Goal: Task Accomplishment & Management: Use online tool/utility

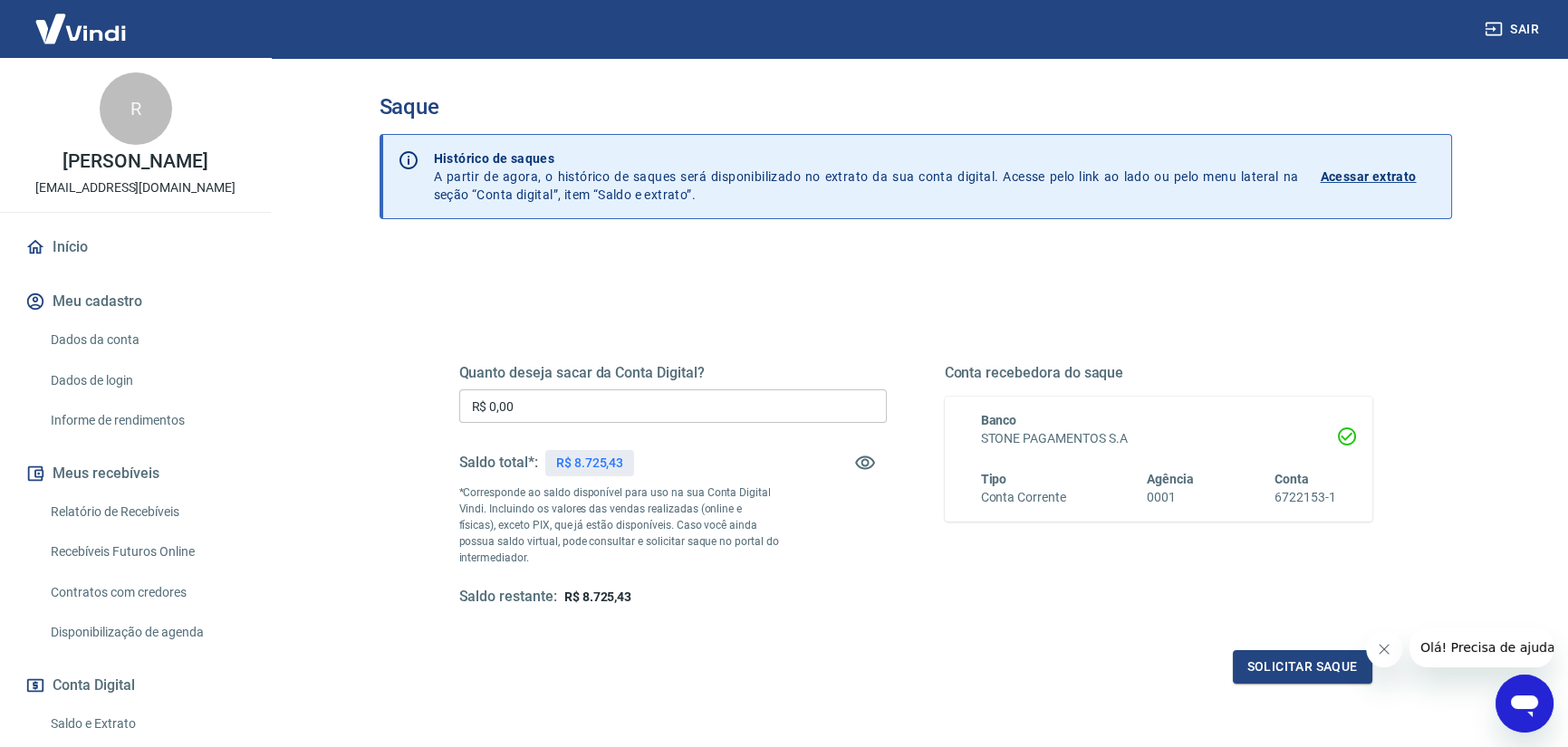
click at [636, 412] on input "R$ 0,00" at bounding box center [673, 406] width 428 height 33
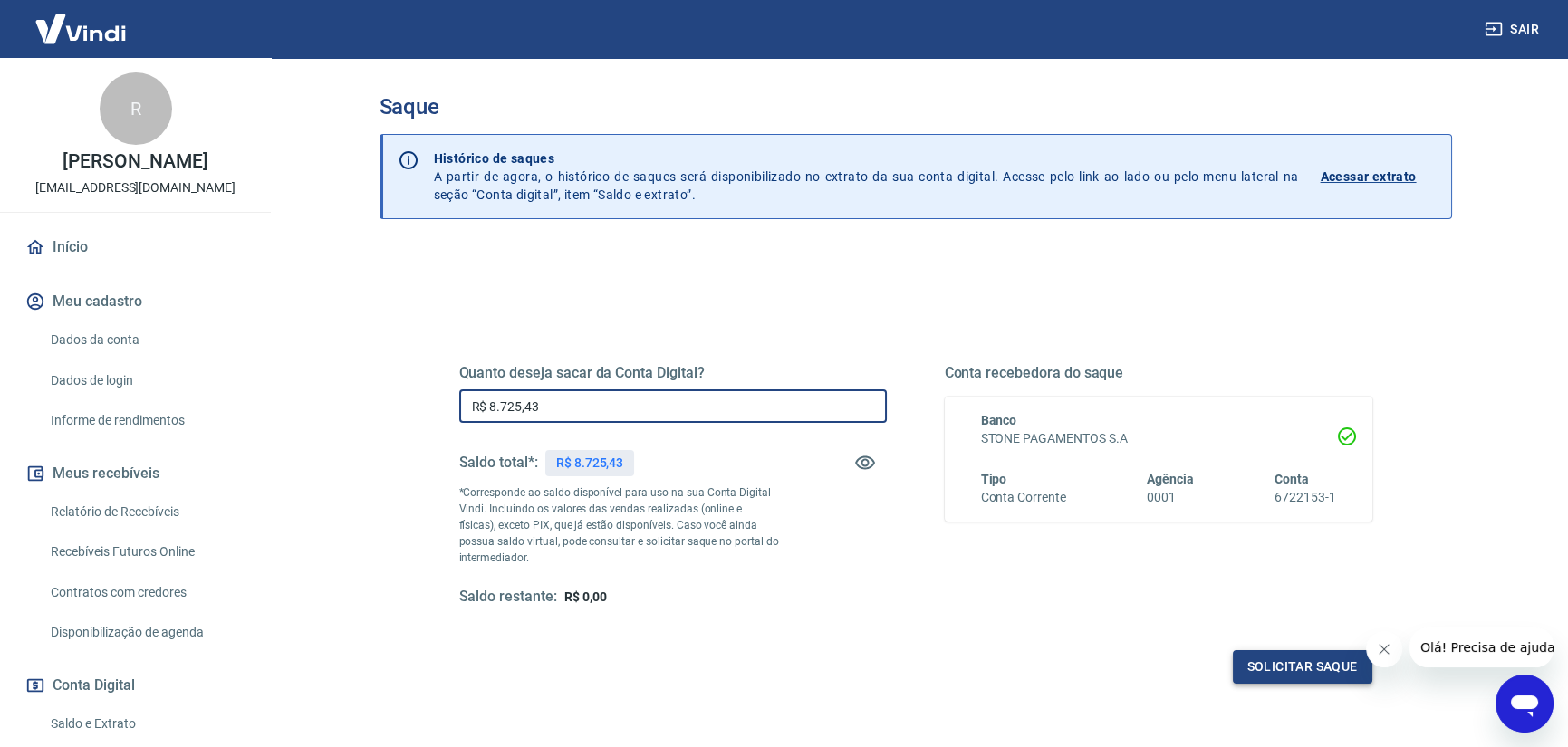
type input "R$ 8.725,43"
click at [1287, 673] on button "Solicitar saque" at bounding box center [1302, 667] width 139 height 33
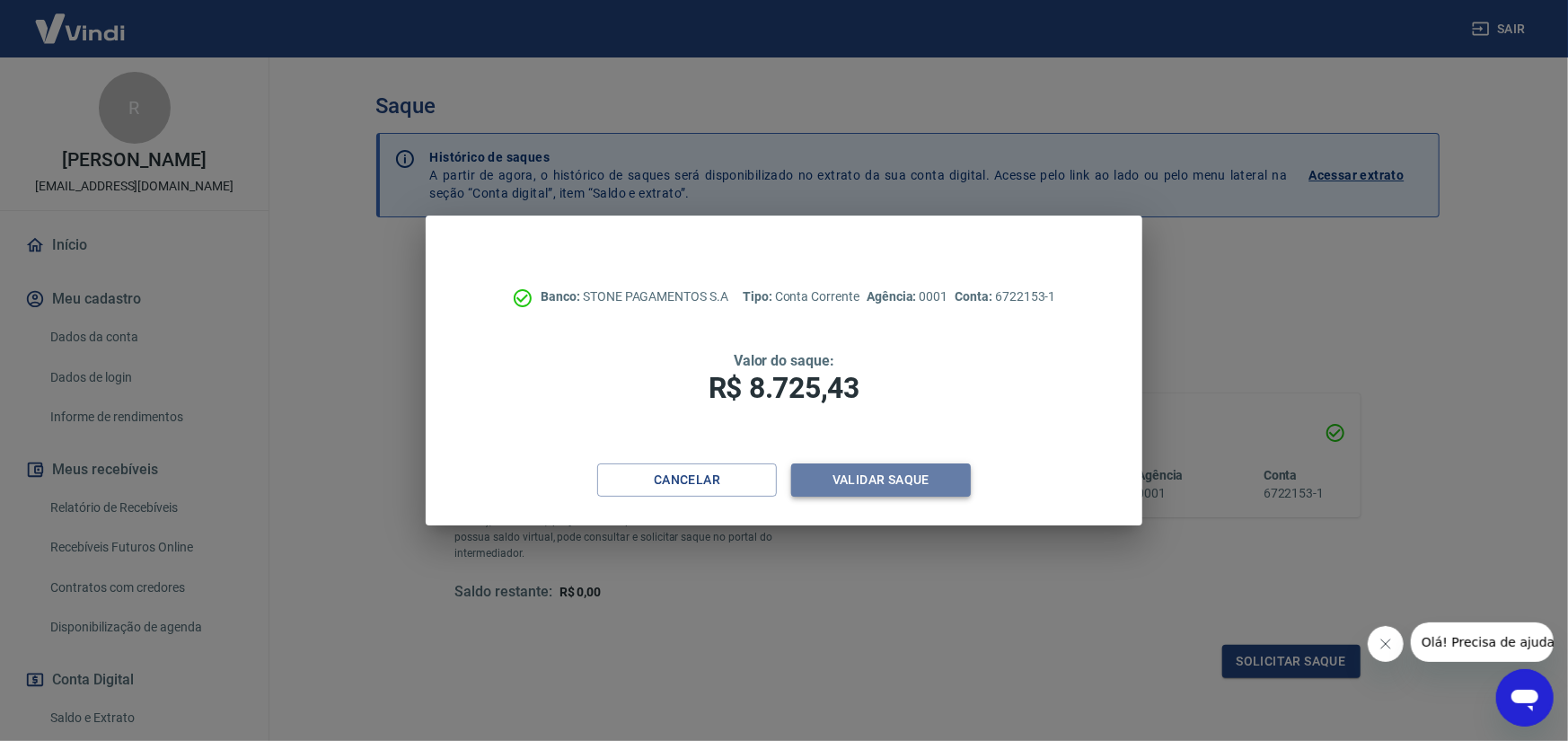
click at [934, 478] on button "Validar saque" at bounding box center [880, 480] width 179 height 33
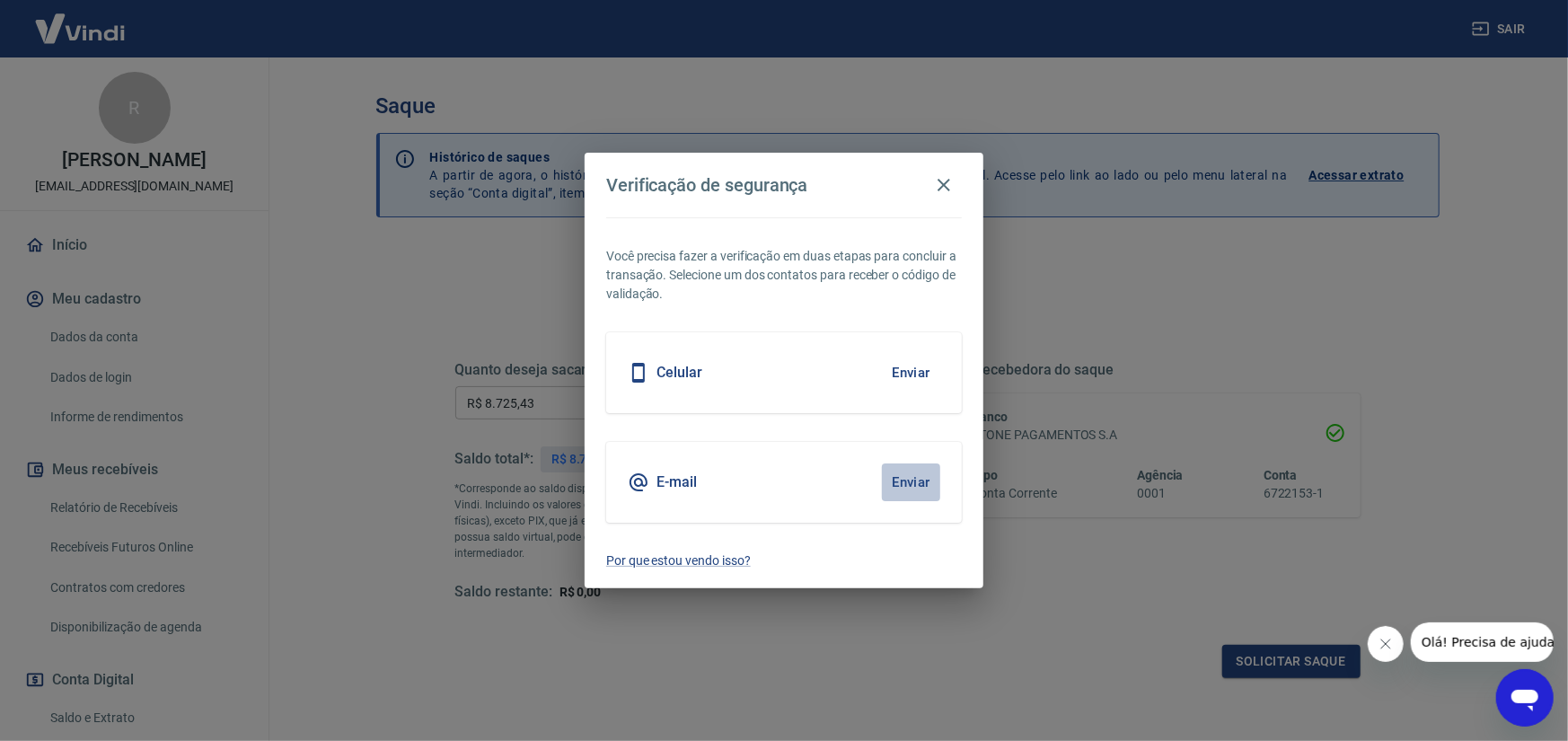
click at [929, 478] on button "Enviar" at bounding box center [911, 482] width 59 height 38
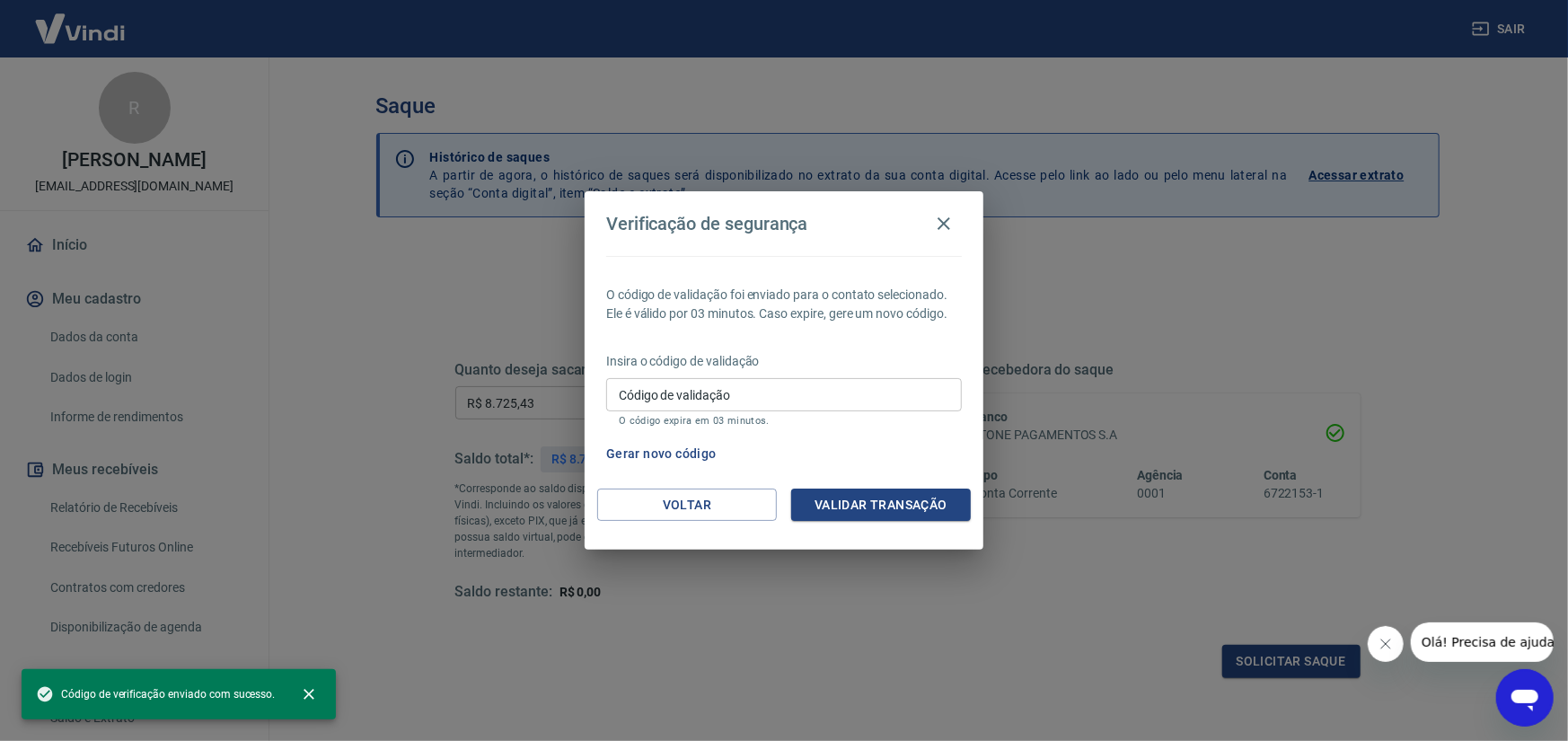
click at [849, 386] on input "Código de validação" at bounding box center [784, 394] width 356 height 33
paste input "148622"
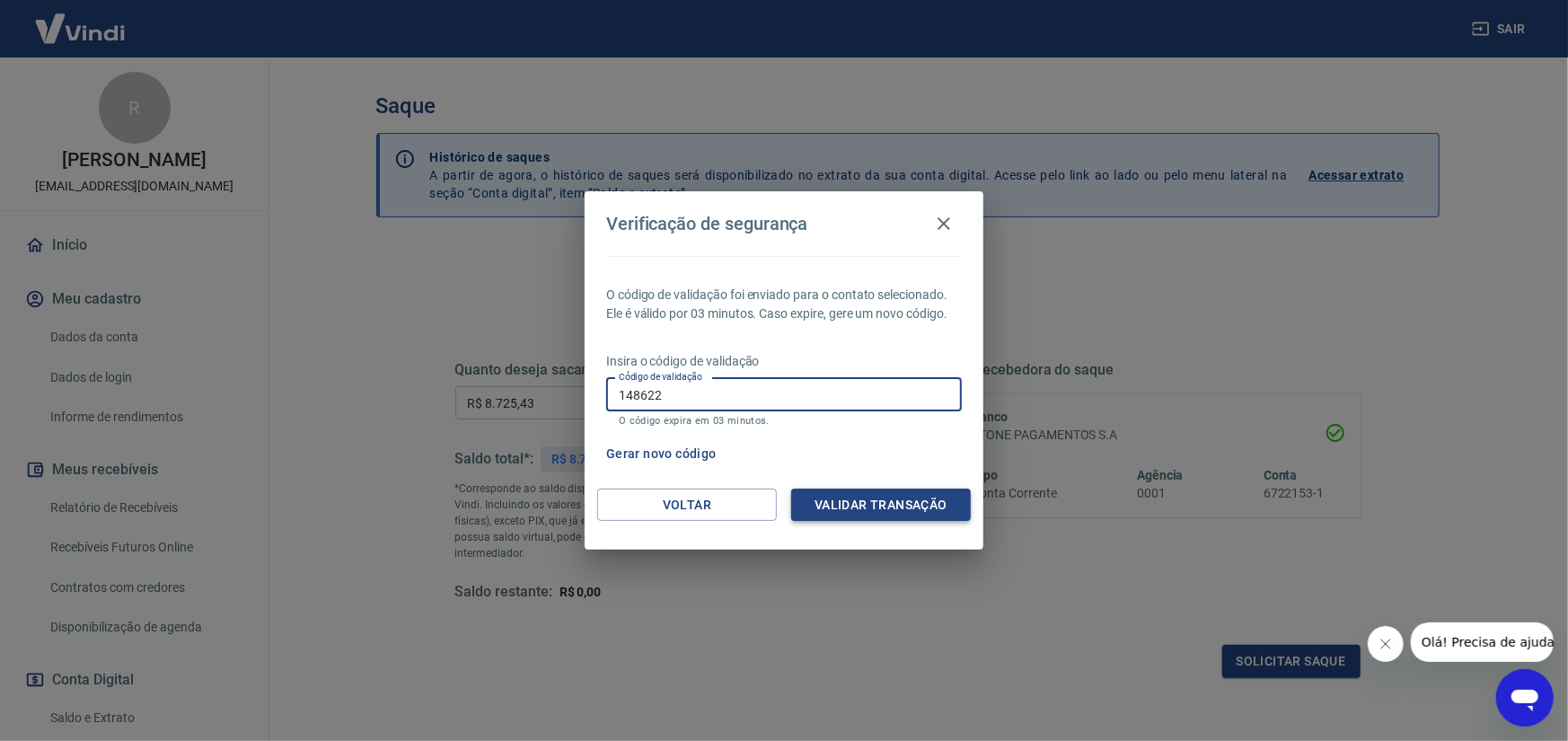
type input "148622"
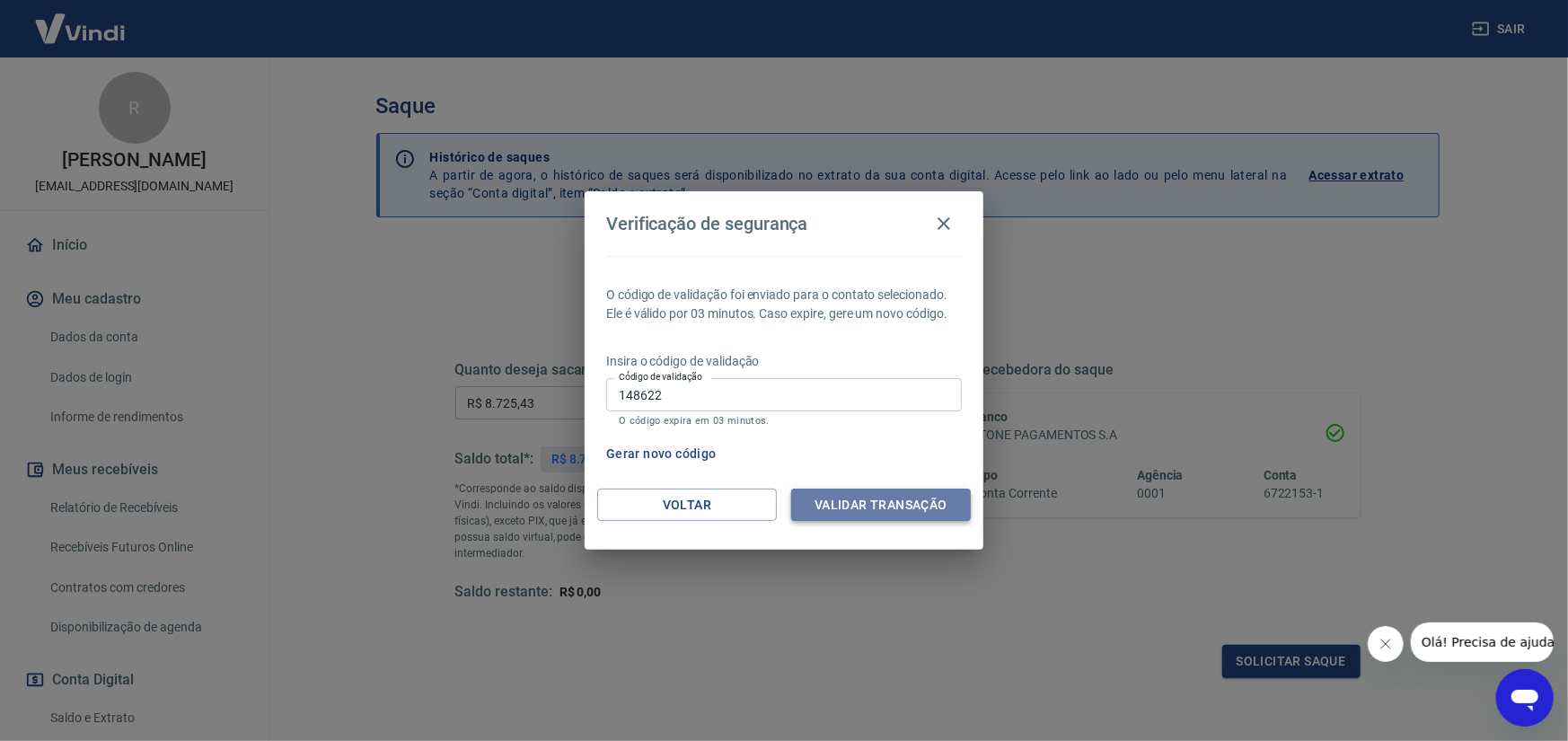
click at [902, 510] on button "Validar transação" at bounding box center [880, 505] width 179 height 33
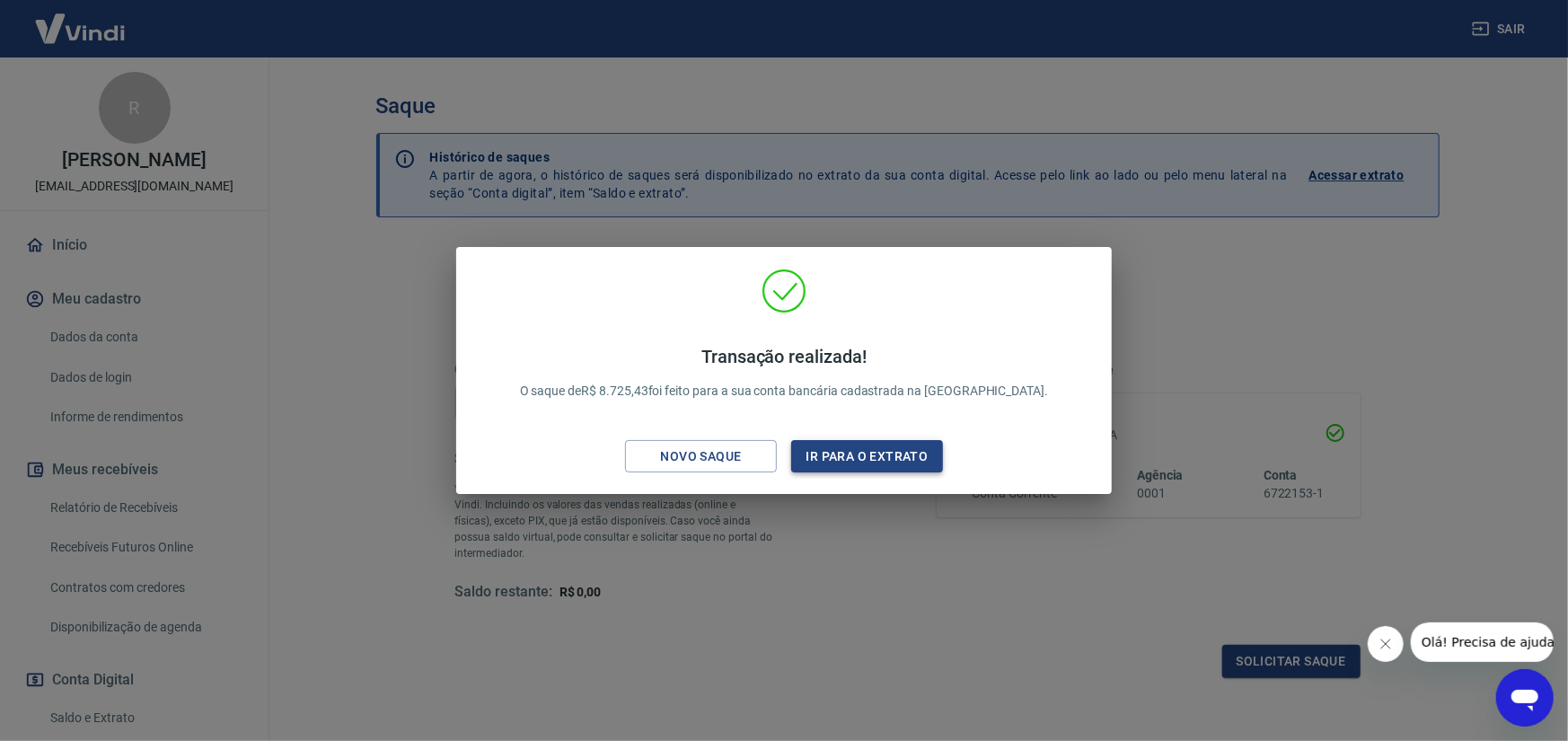
click at [850, 450] on button "Ir para o extrato" at bounding box center [867, 456] width 152 height 33
